Goal: Task Accomplishment & Management: Complete application form

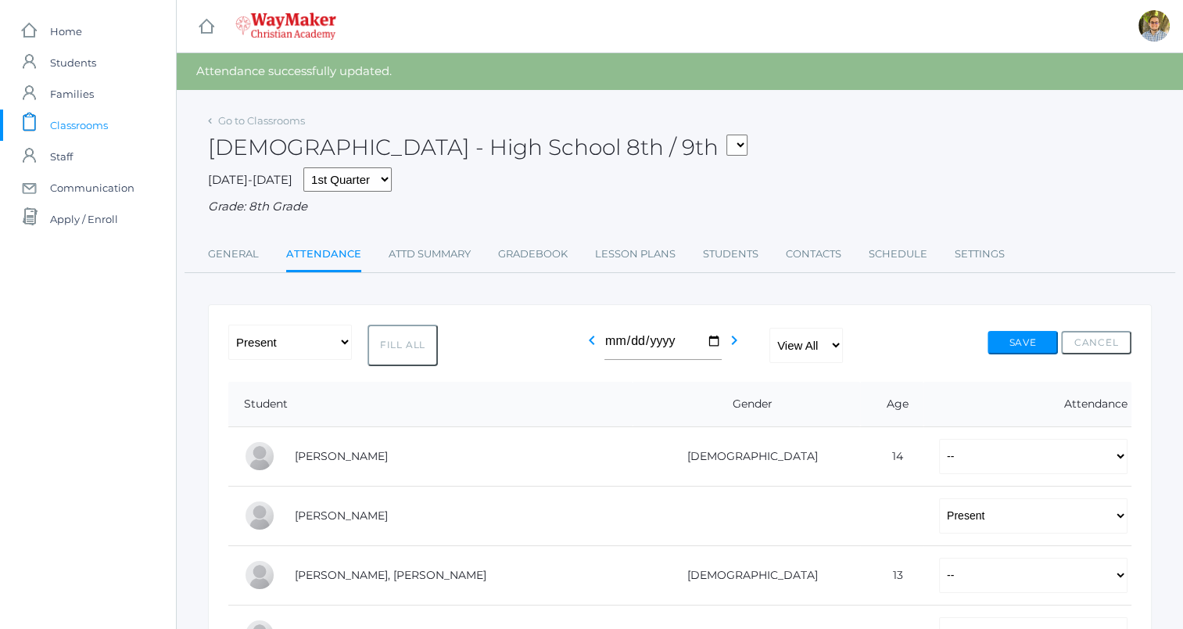
click at [847, 166] on div "Bible - High School 8th / 9th FINANCE - Personal Finance SG - Student Governmen…" at bounding box center [680, 138] width 944 height 58
click at [1008, 337] on button "Save" at bounding box center [1022, 342] width 70 height 23
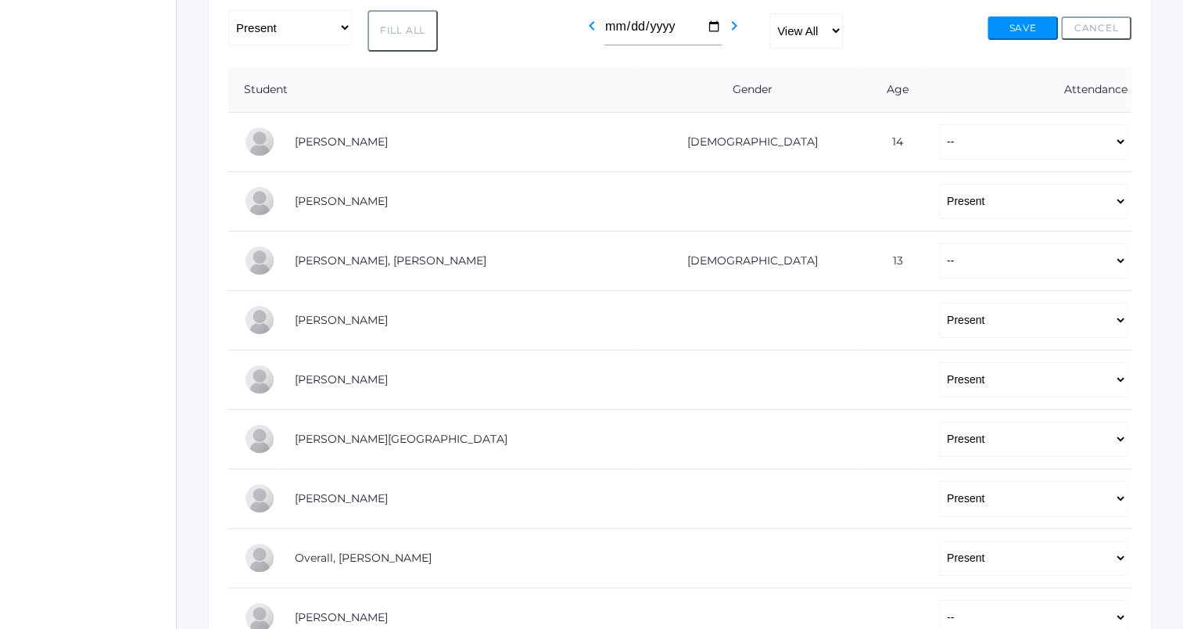
scroll to position [303, 0]
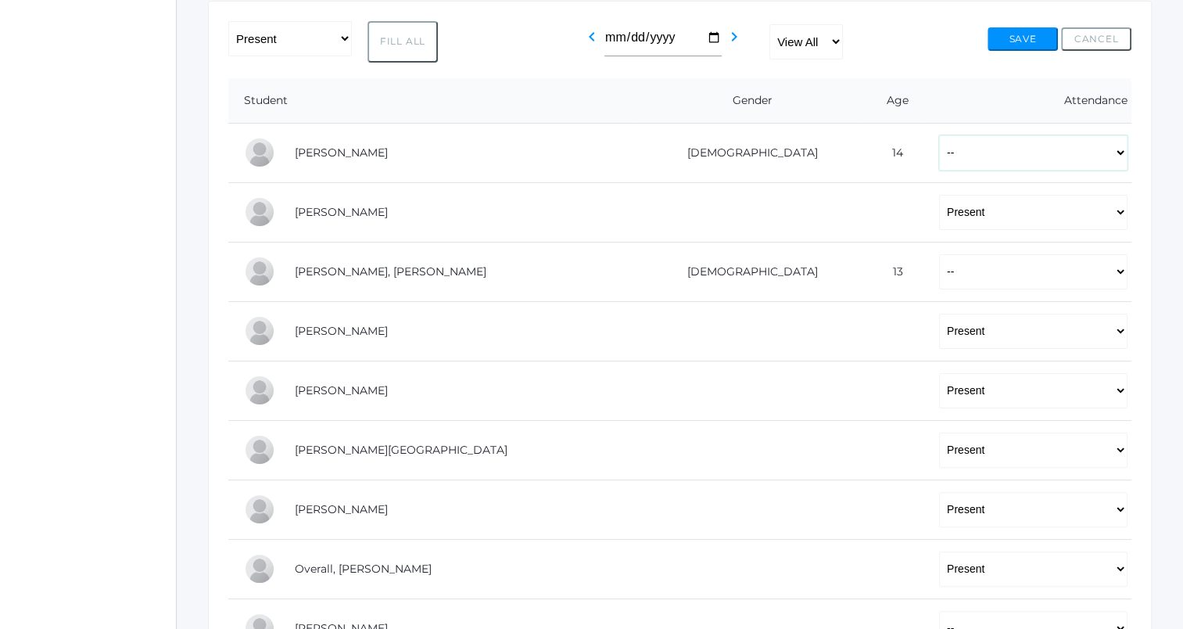
click at [939, 159] on select "-- Present Tardy Excused Tardy Unexcused Absent Excused Absent Unexcused" at bounding box center [1033, 152] width 188 height 35
select select "TE"
click at [939, 135] on select "-- Present Tardy Excused Tardy Unexcused Absent Excused Absent Unexcused" at bounding box center [1033, 152] width 188 height 35
click at [939, 274] on select "-- Present Tardy Excused Tardy Unexcused Absent Excused Absent Unexcused" at bounding box center [1033, 271] width 188 height 35
select select "TE"
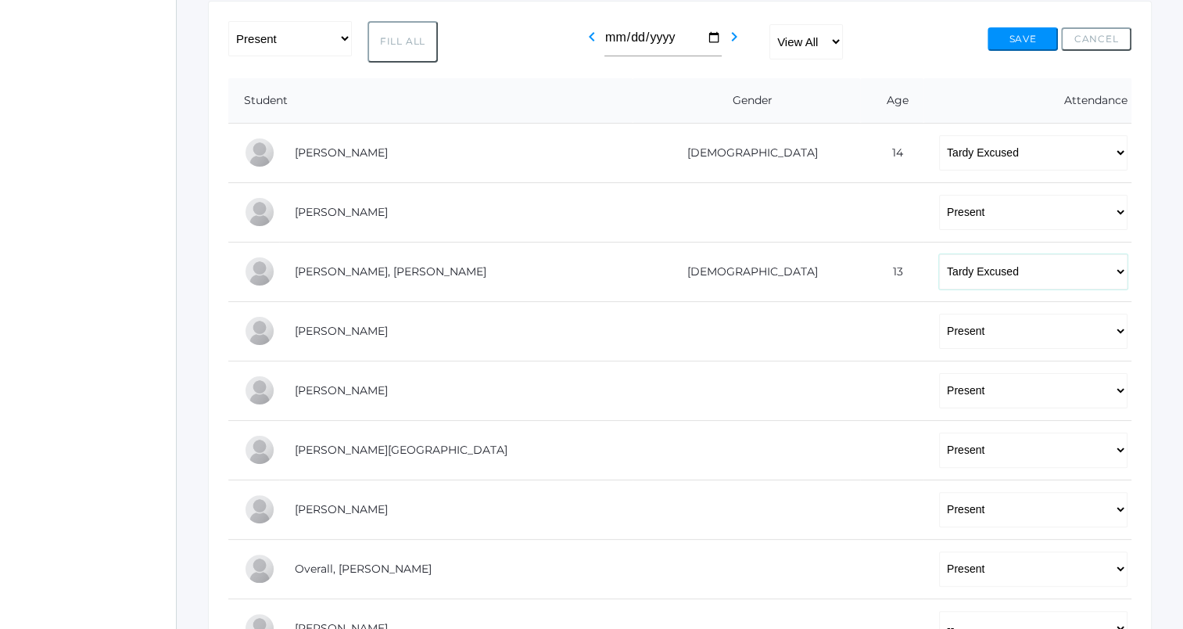
click at [939, 254] on select "-- Present Tardy Excused Tardy Unexcused Absent Excused Absent Unexcused" at bounding box center [1033, 271] width 188 height 35
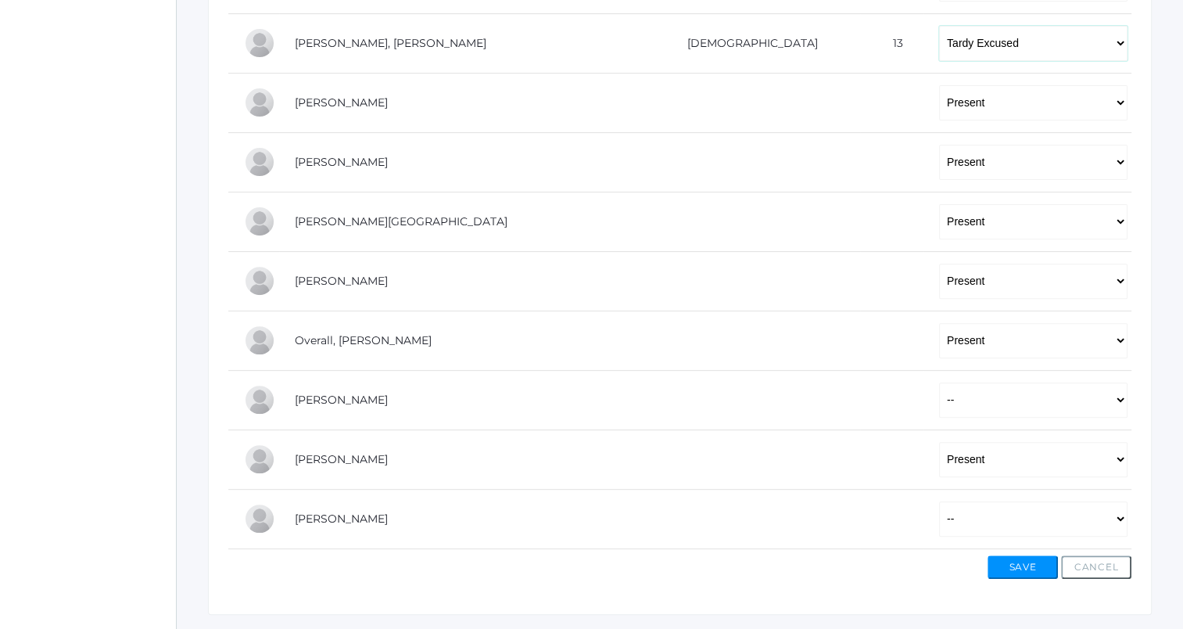
scroll to position [571, 0]
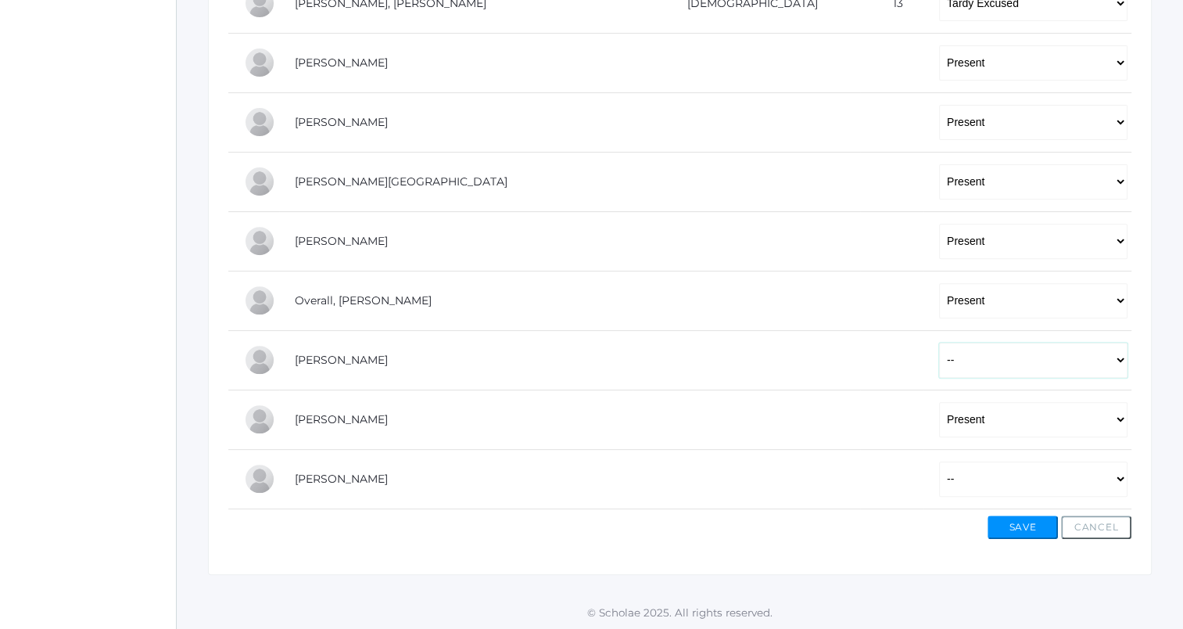
click at [939, 374] on select "-- Present Tardy Excused Tardy Unexcused Absent Excused Absent Unexcused" at bounding box center [1033, 359] width 188 height 35
select select "TE"
click at [939, 342] on select "-- Present Tardy Excused Tardy Unexcused Absent Excused Absent Unexcused" at bounding box center [1033, 359] width 188 height 35
click at [939, 474] on select "-- Present Tardy Excused Tardy Unexcused Absent Excused Absent Unexcused" at bounding box center [1033, 478] width 188 height 35
select select "AE"
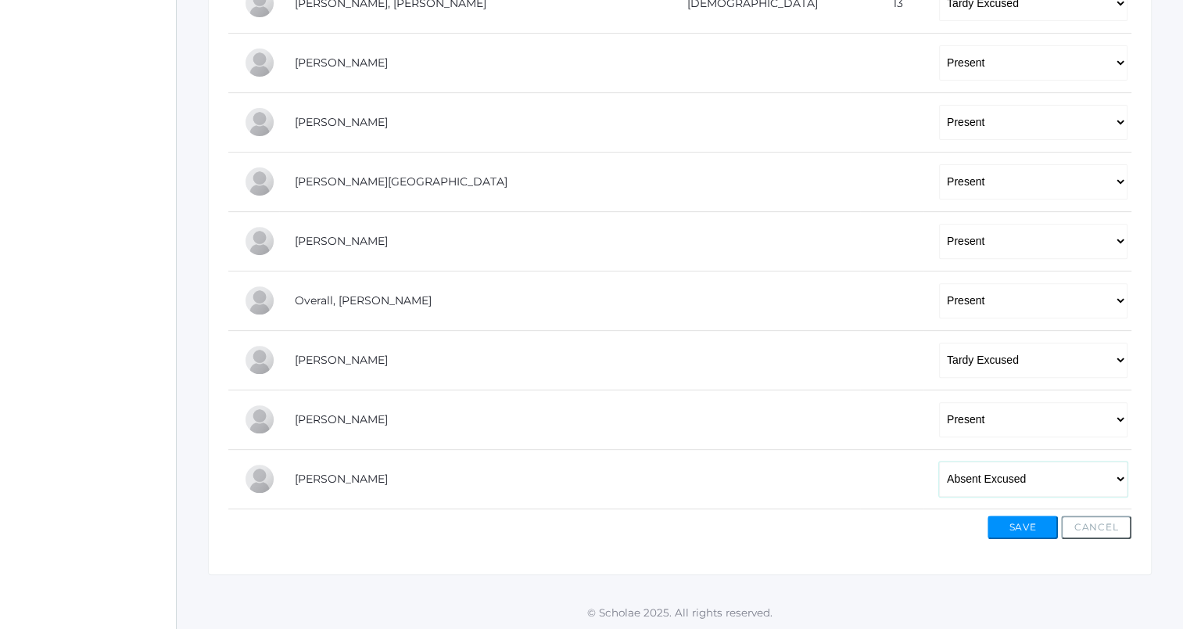
click at [939, 461] on select "-- Present Tardy Excused Tardy Unexcused Absent Excused Absent Unexcused" at bounding box center [1033, 478] width 188 height 35
click at [1006, 519] on button "Save" at bounding box center [1022, 526] width 70 height 23
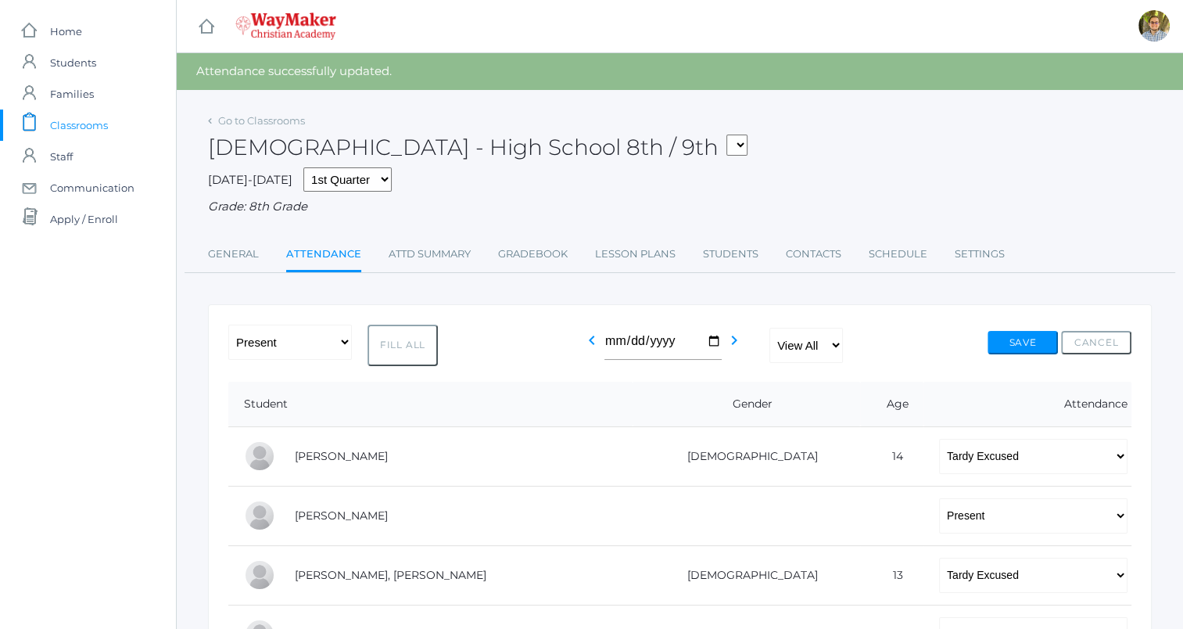
click at [100, 130] on span "Classrooms" at bounding box center [79, 124] width 58 height 31
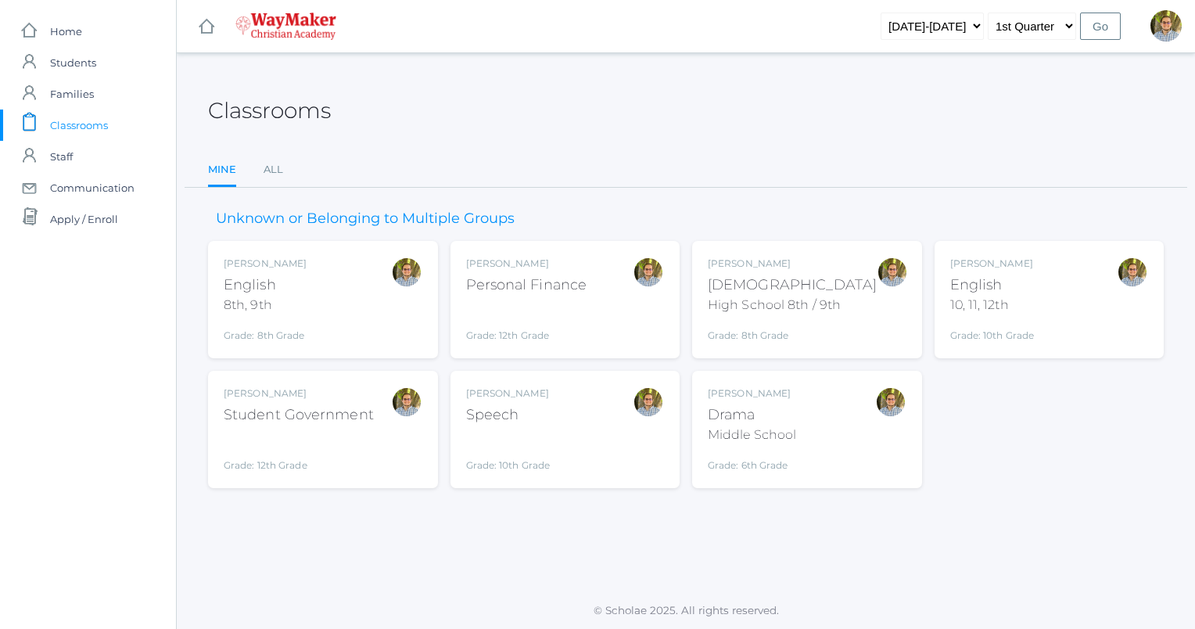
click at [325, 295] on div "Kylen Braileanu English 8th, 9th Grade: 8th Grade 08ENGLISH" at bounding box center [323, 299] width 199 height 86
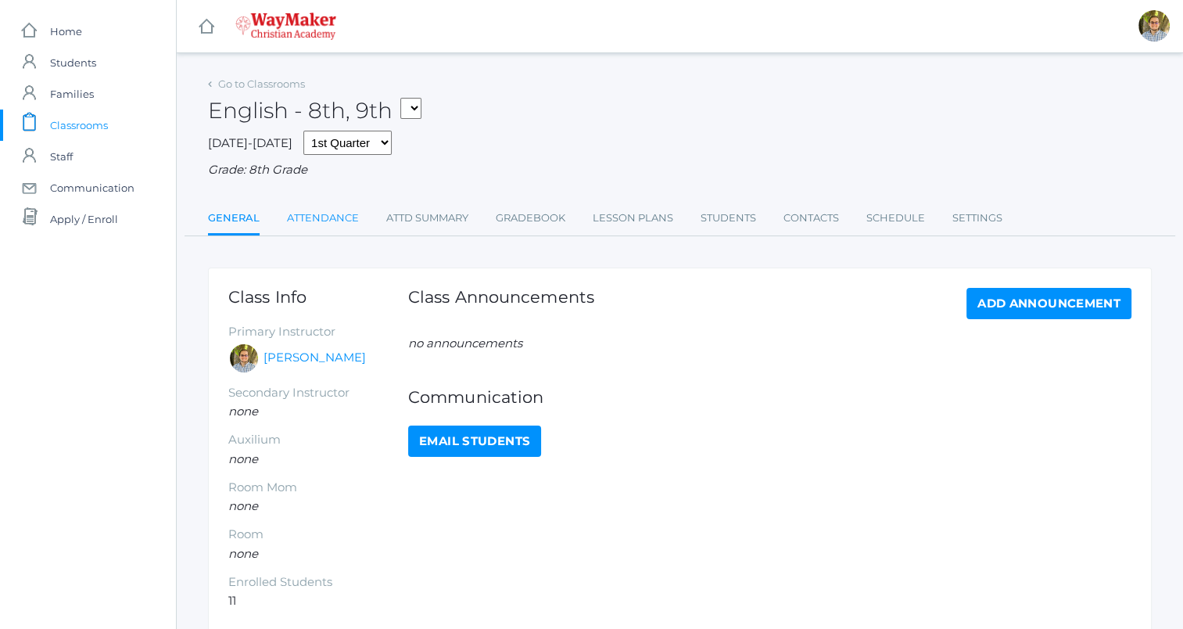
click at [321, 223] on link "Attendance" at bounding box center [323, 217] width 72 height 31
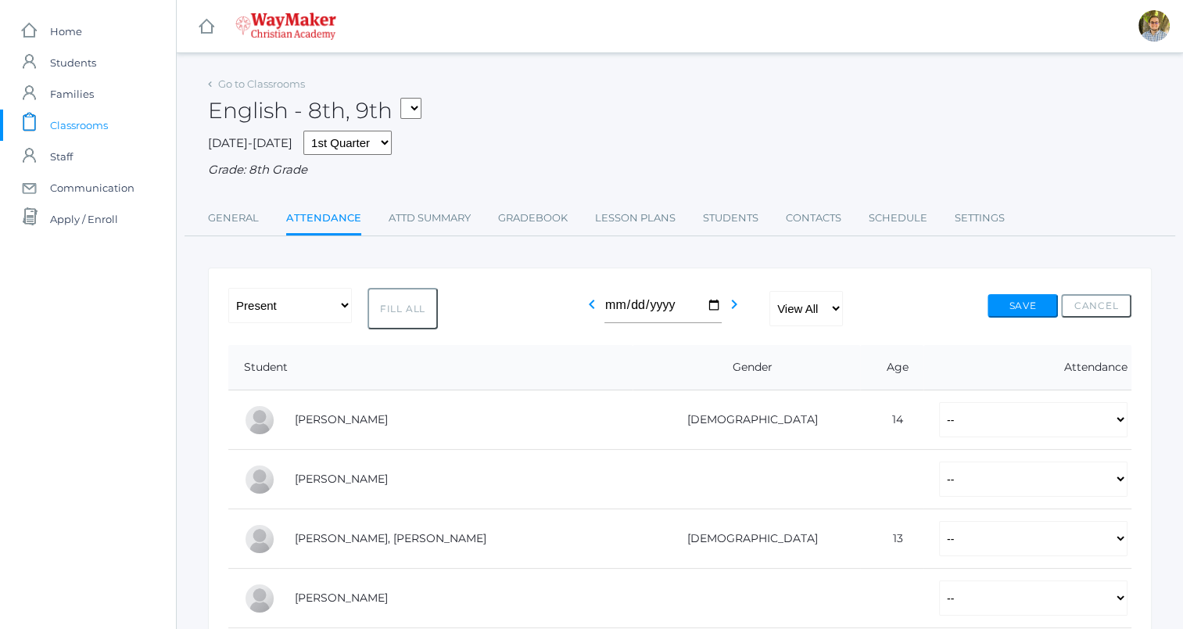
click at [402, 313] on button "Fill All" at bounding box center [402, 308] width 70 height 41
select select "P"
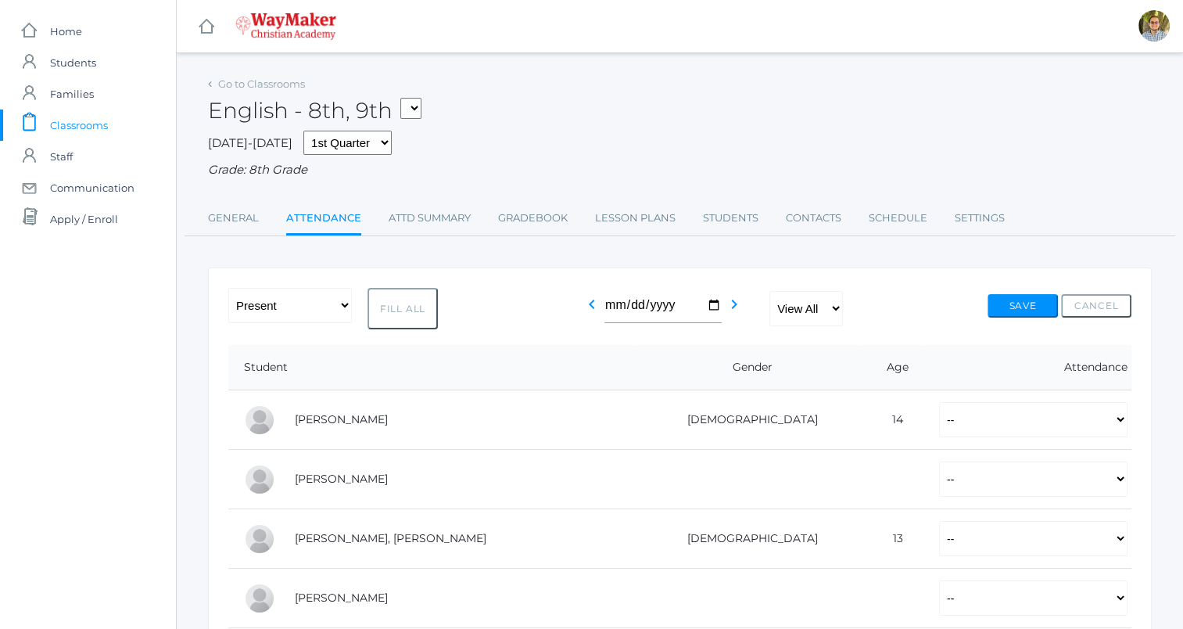
select select "P"
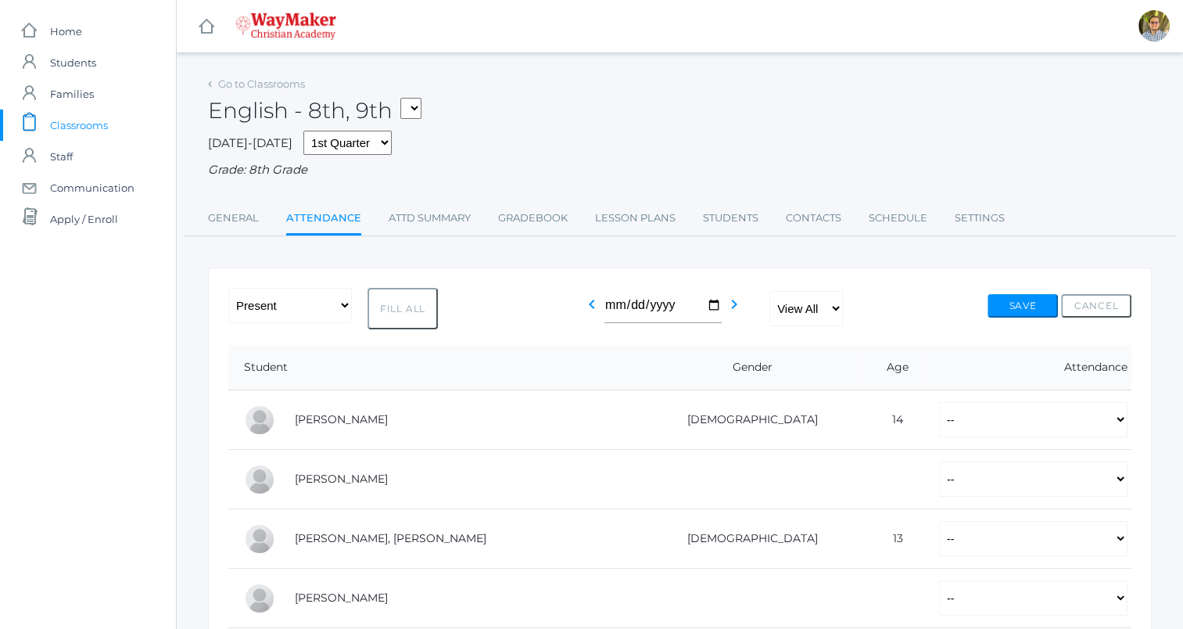
select select "P"
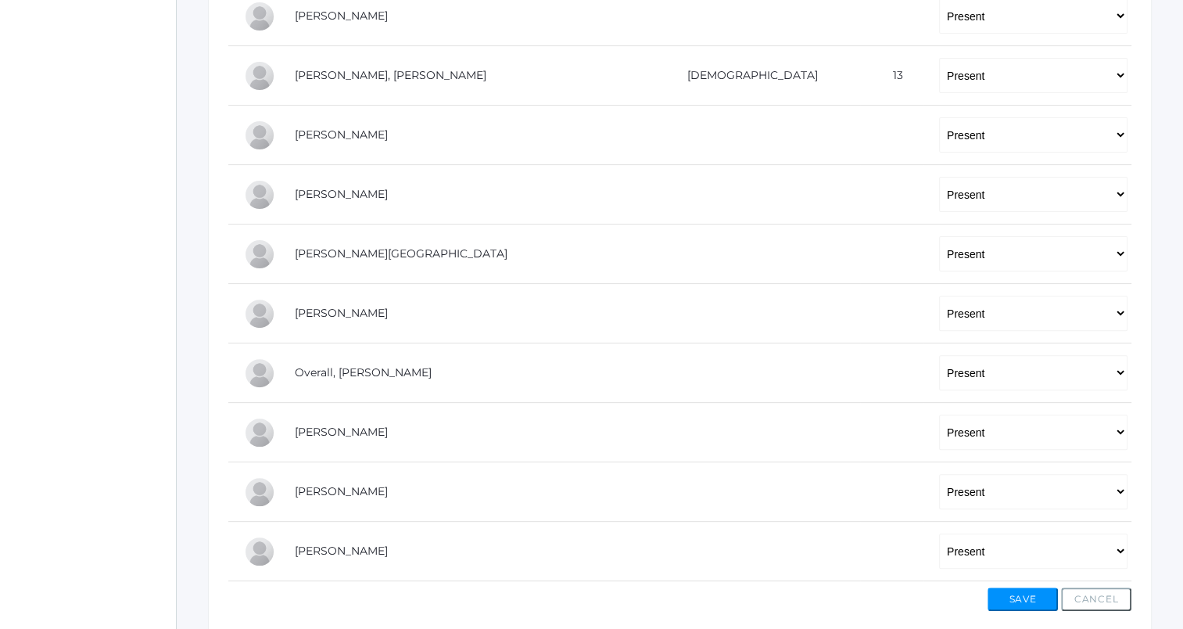
scroll to position [535, 0]
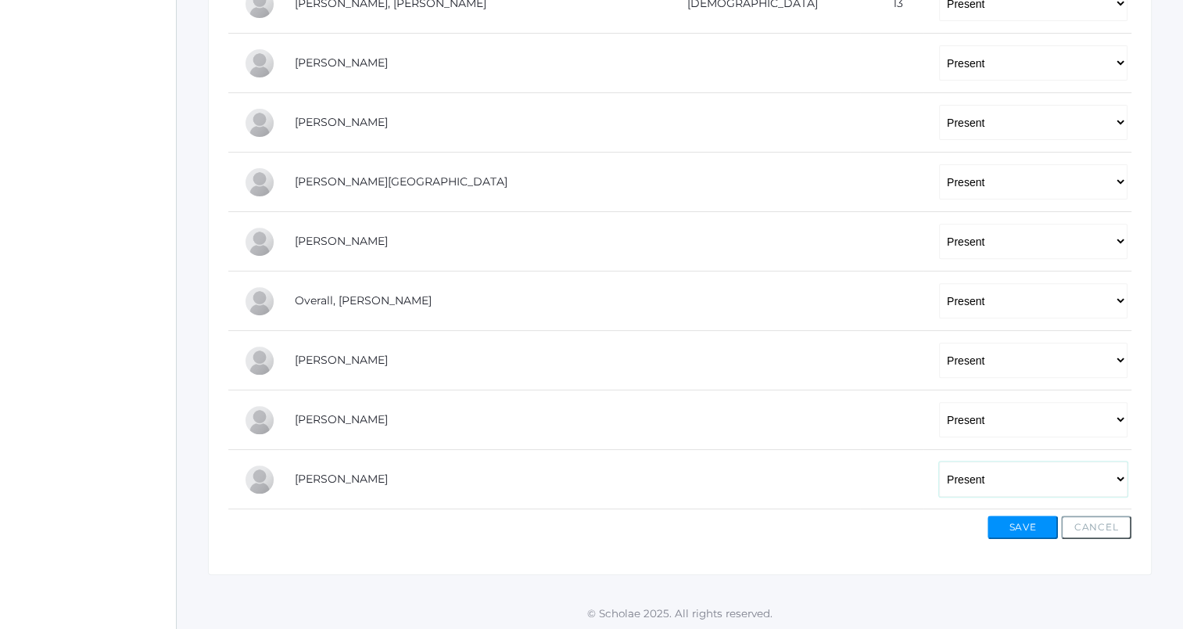
click at [939, 472] on select "-- Present Tardy Excused Tardy Unexcused Absent Excused Absent Unexcused" at bounding box center [1033, 478] width 188 height 35
select select "AE"
click at [939, 461] on select "-- Present Tardy Excused Tardy Unexcused Absent Excused Absent Unexcused" at bounding box center [1033, 478] width 188 height 35
click at [1019, 523] on button "Save" at bounding box center [1022, 526] width 70 height 23
